Goal: Find specific page/section: Find specific page/section

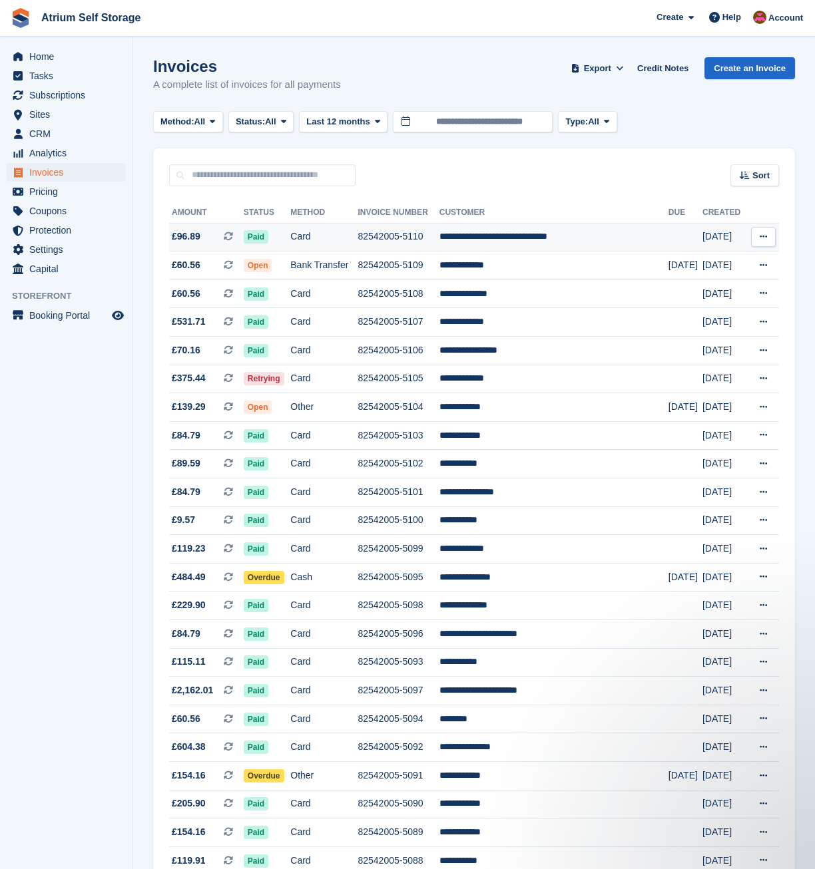
click at [523, 242] on td "**********" at bounding box center [553, 237] width 229 height 29
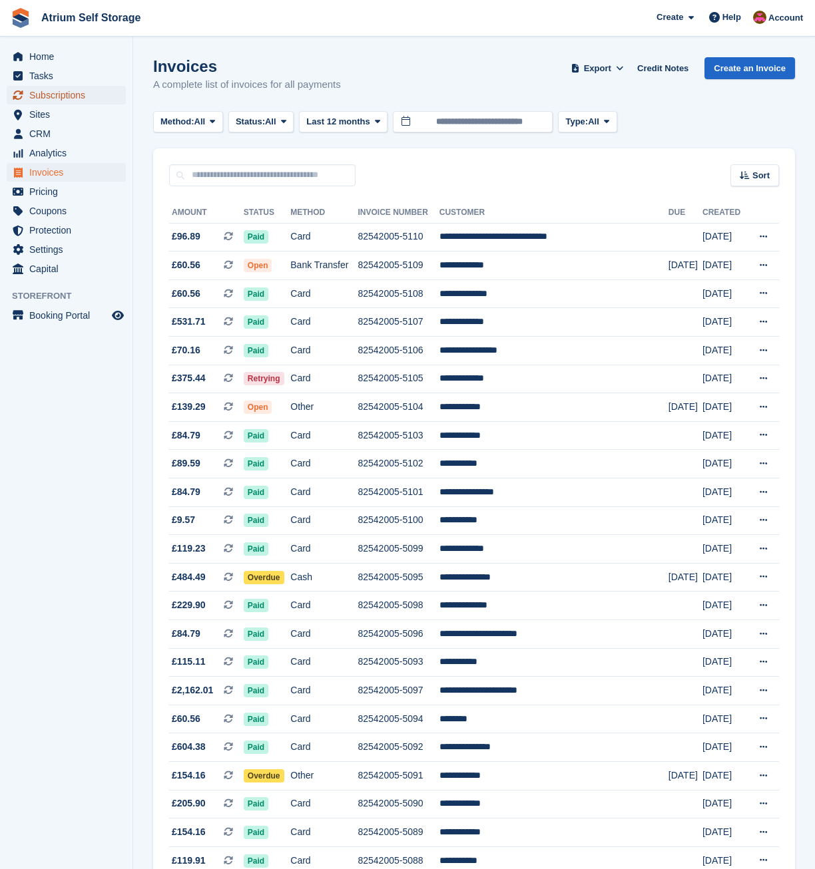
click at [47, 91] on span "Subscriptions" at bounding box center [69, 95] width 80 height 19
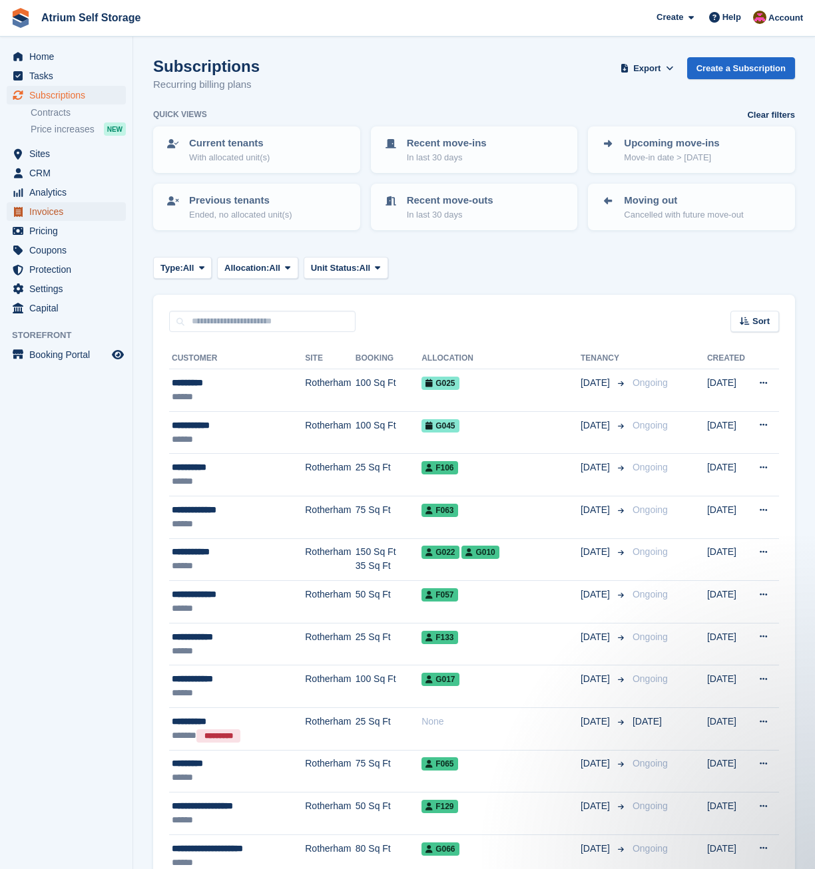
click at [67, 211] on span "Invoices" at bounding box center [69, 211] width 80 height 19
